Goal: Find specific fact: Find specific fact

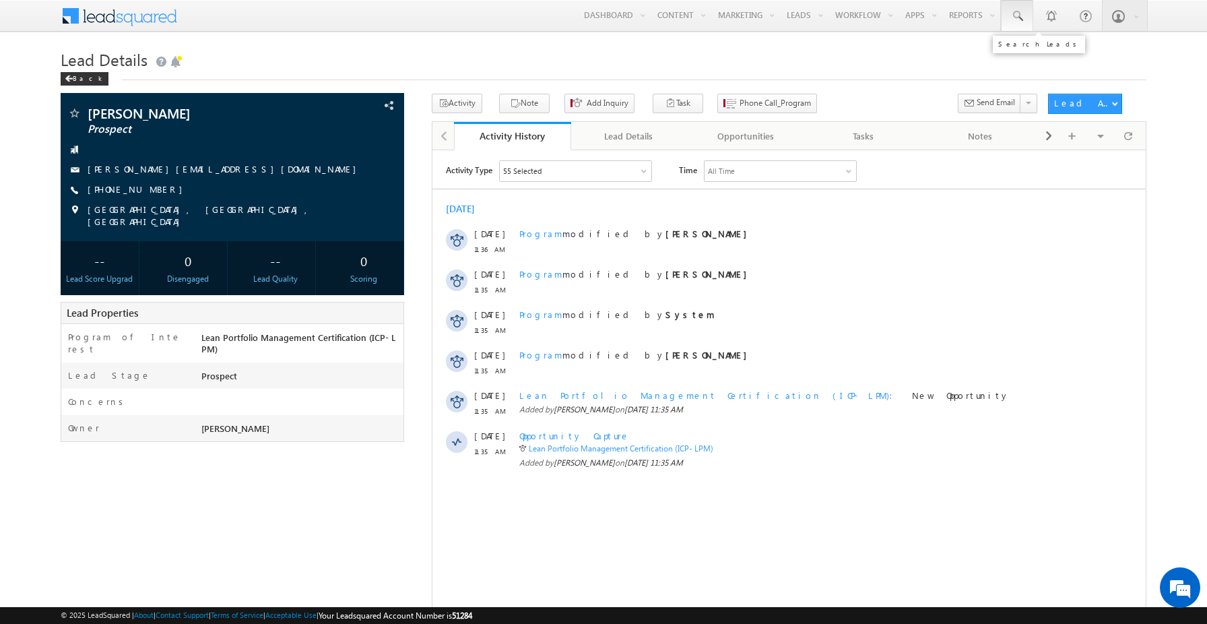
click at [1021, 22] on span at bounding box center [1016, 15] width 13 height 13
paste input "4574564747"
type input "4574564747"
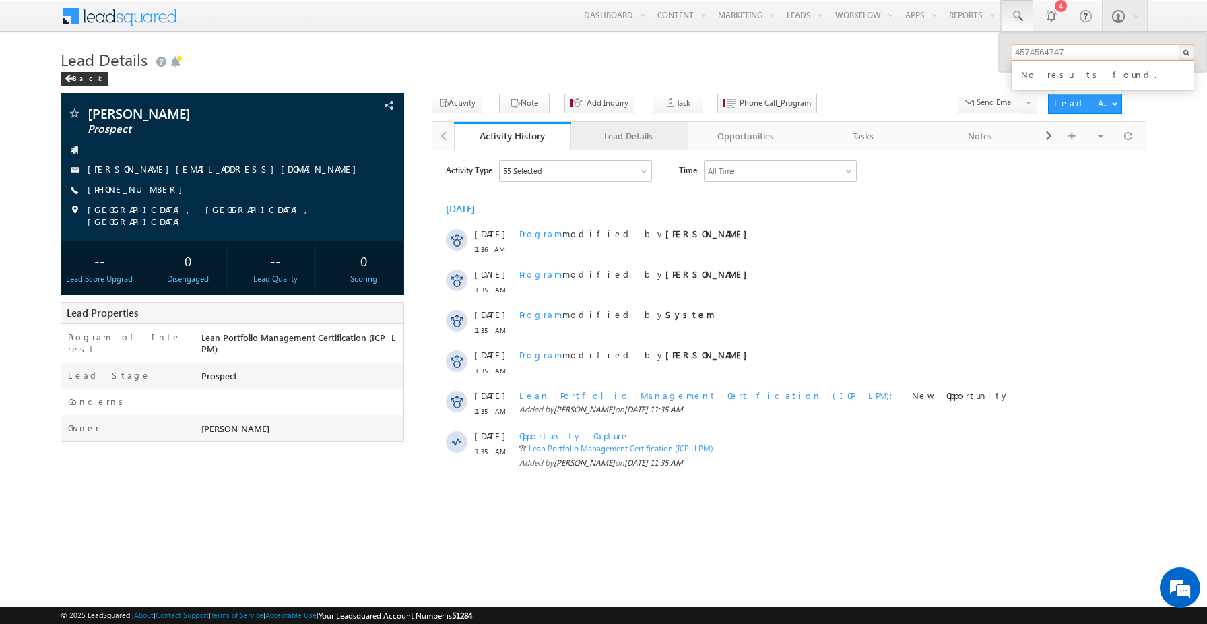
click at [639, 128] on div "Lead Details" at bounding box center [629, 136] width 94 height 16
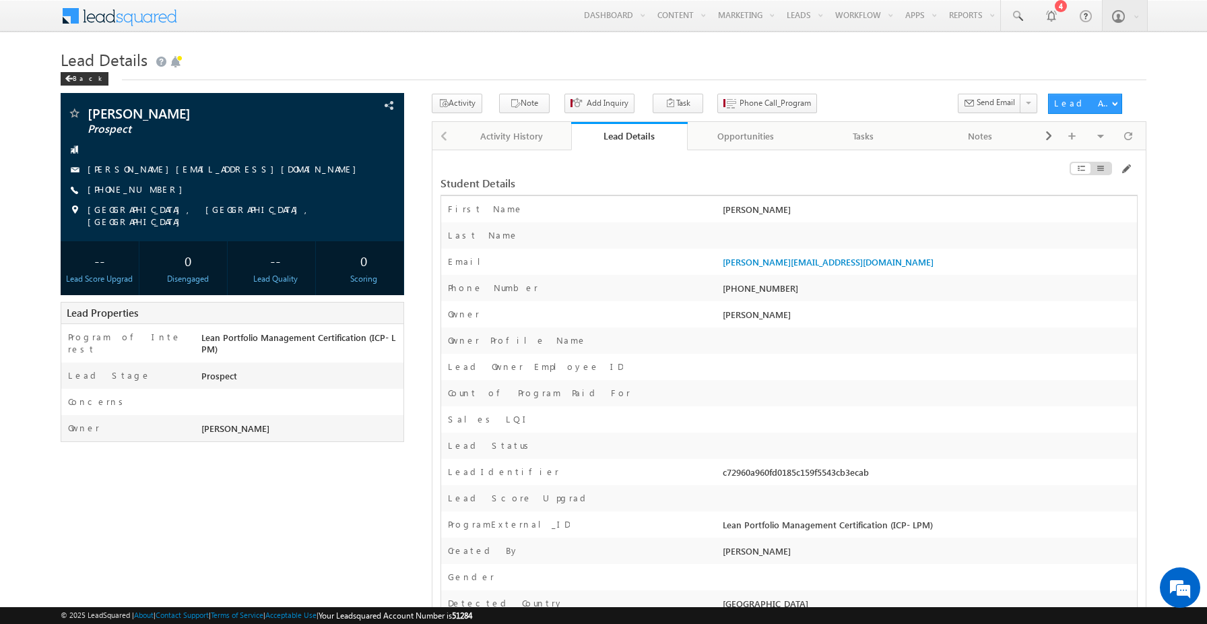
click at [624, 63] on h1 "Lead Details" at bounding box center [604, 58] width 1087 height 26
